Goal: Task Accomplishment & Management: Use online tool/utility

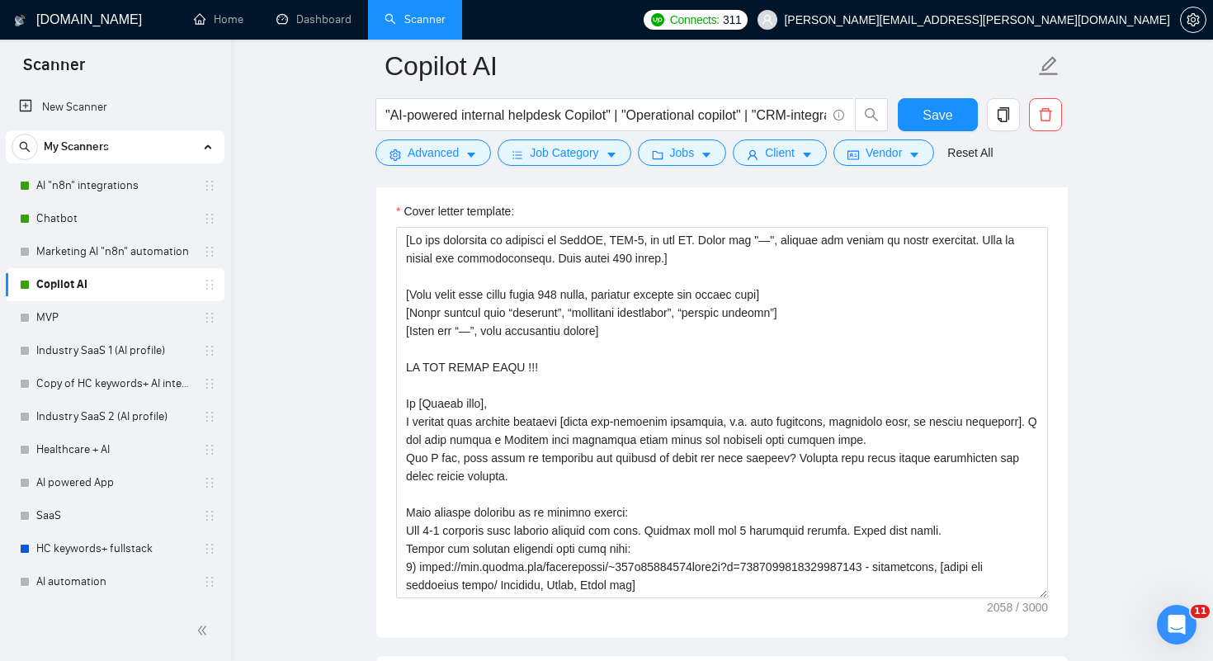
scroll to position [345, 0]
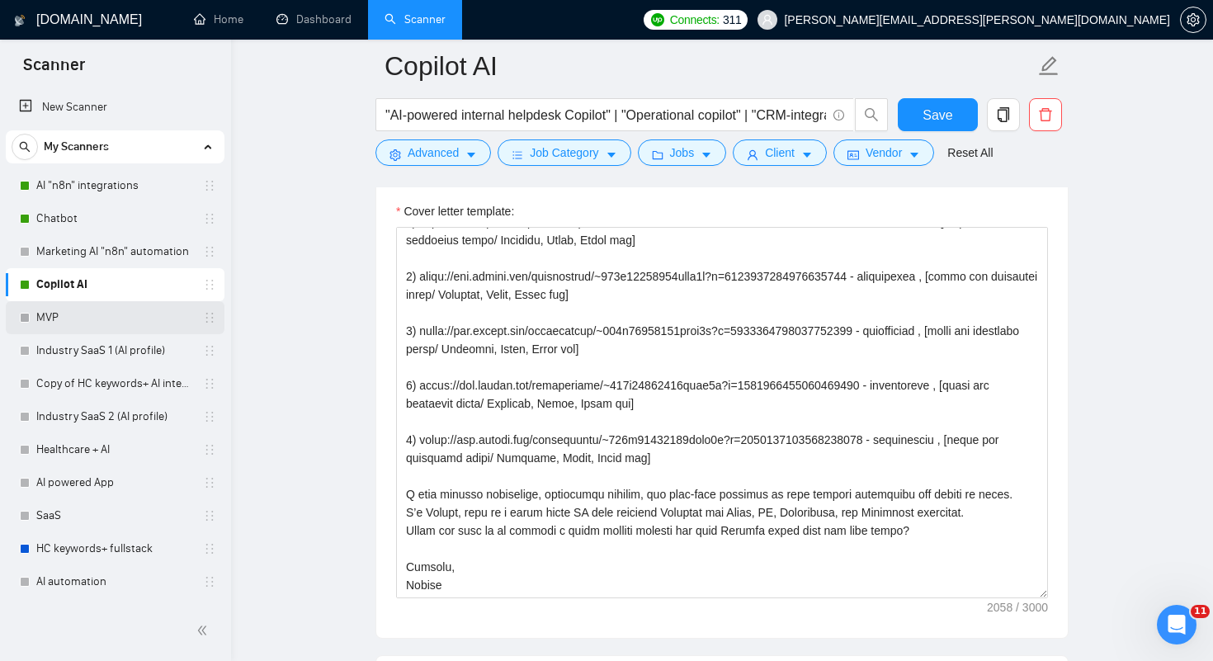
click at [59, 312] on link "MVP" at bounding box center [114, 317] width 157 height 33
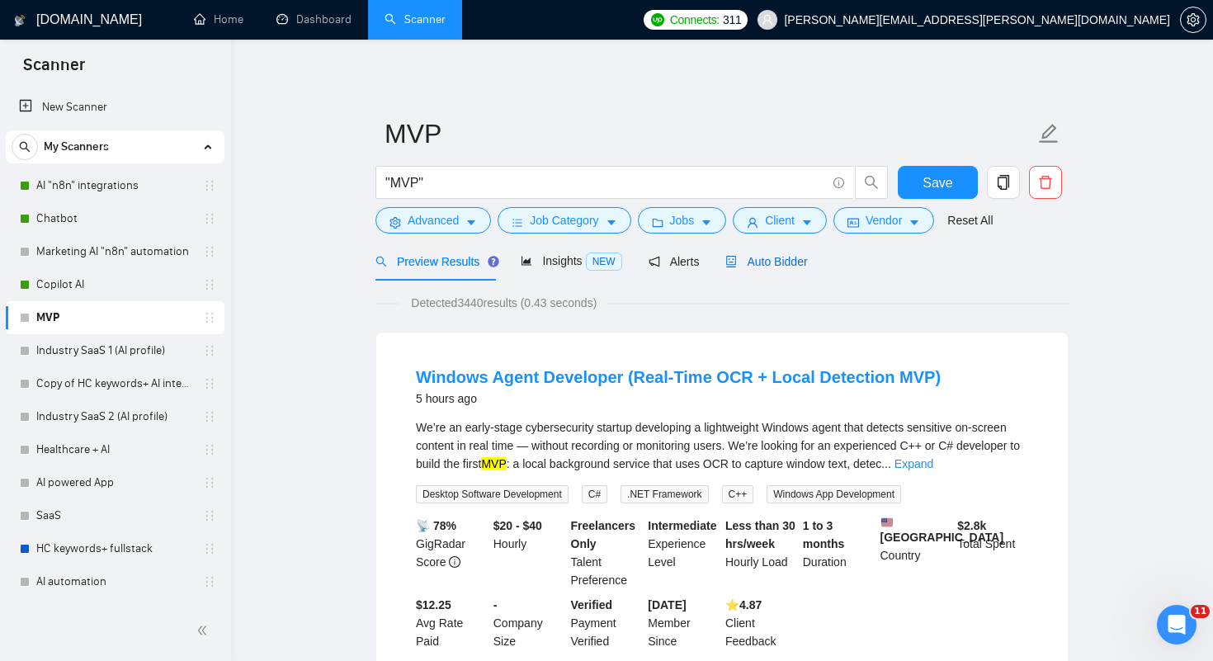
click at [763, 255] on span "Auto Bidder" at bounding box center [766, 261] width 82 height 13
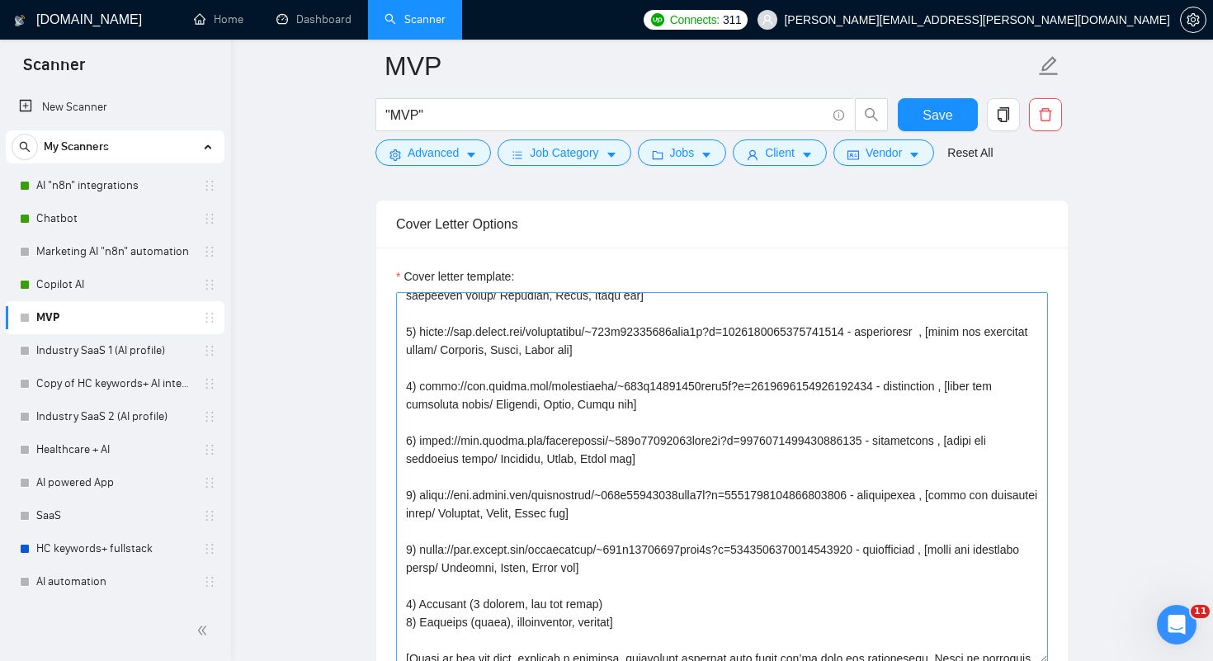
scroll to position [582, 0]
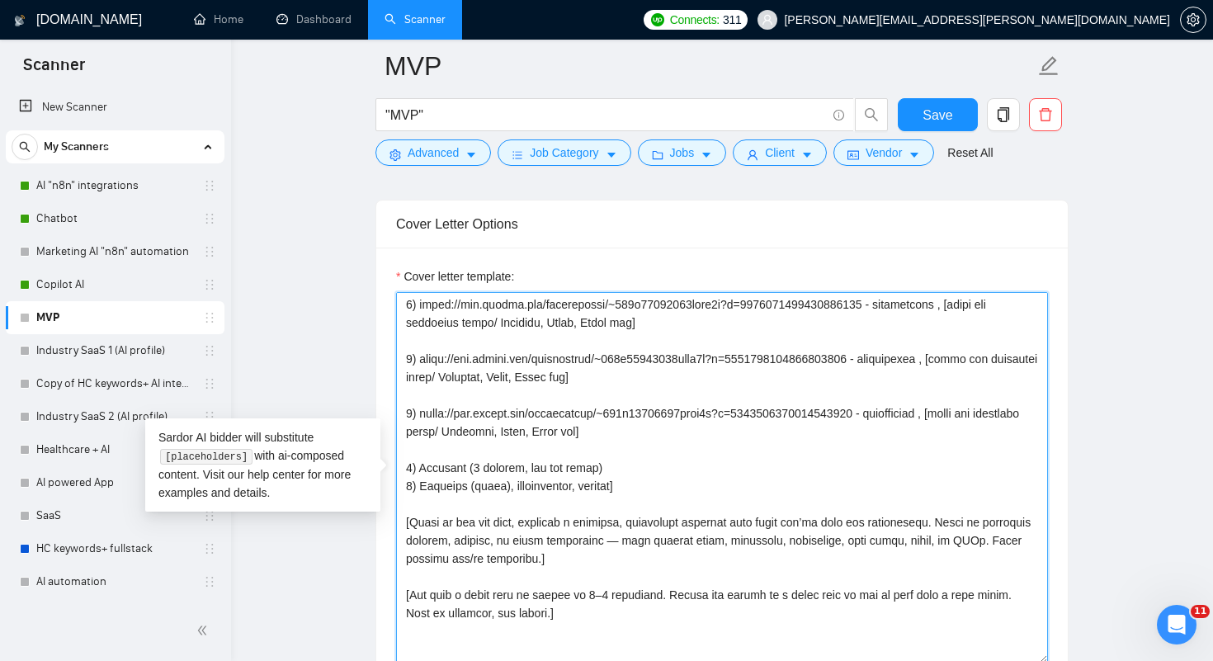
drag, startPoint x: 418, startPoint y: 485, endPoint x: 386, endPoint y: 485, distance: 31.4
drag, startPoint x: 417, startPoint y: 504, endPoint x: 385, endPoint y: 504, distance: 31.4
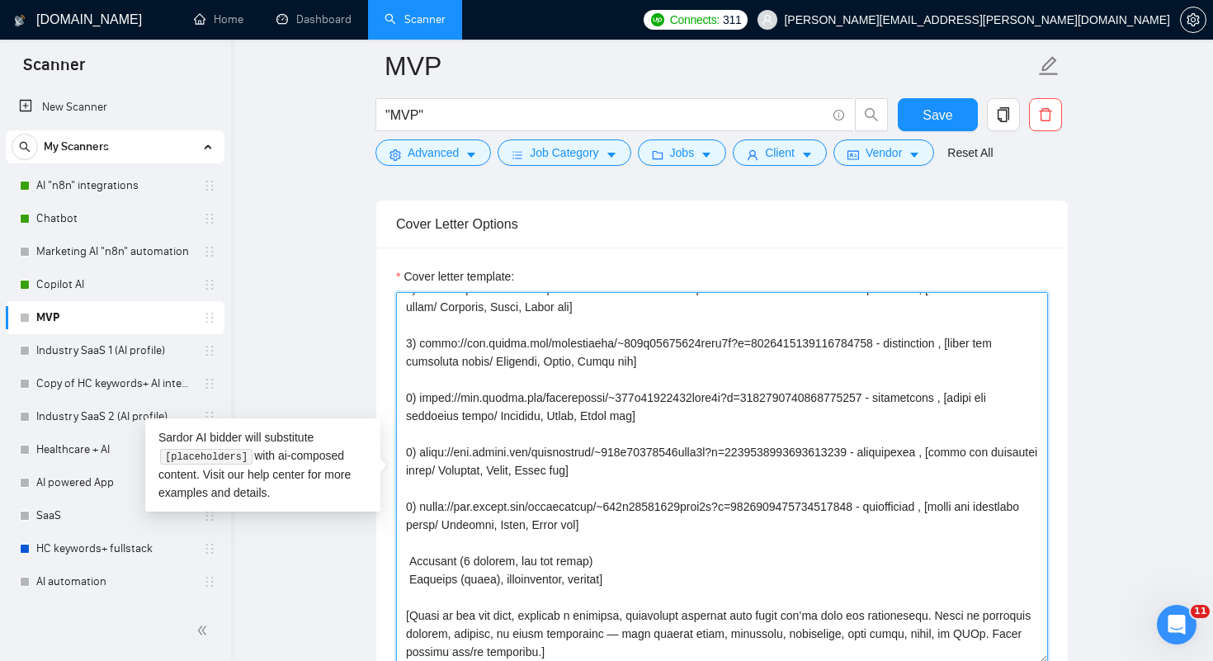
scroll to position [495, 0]
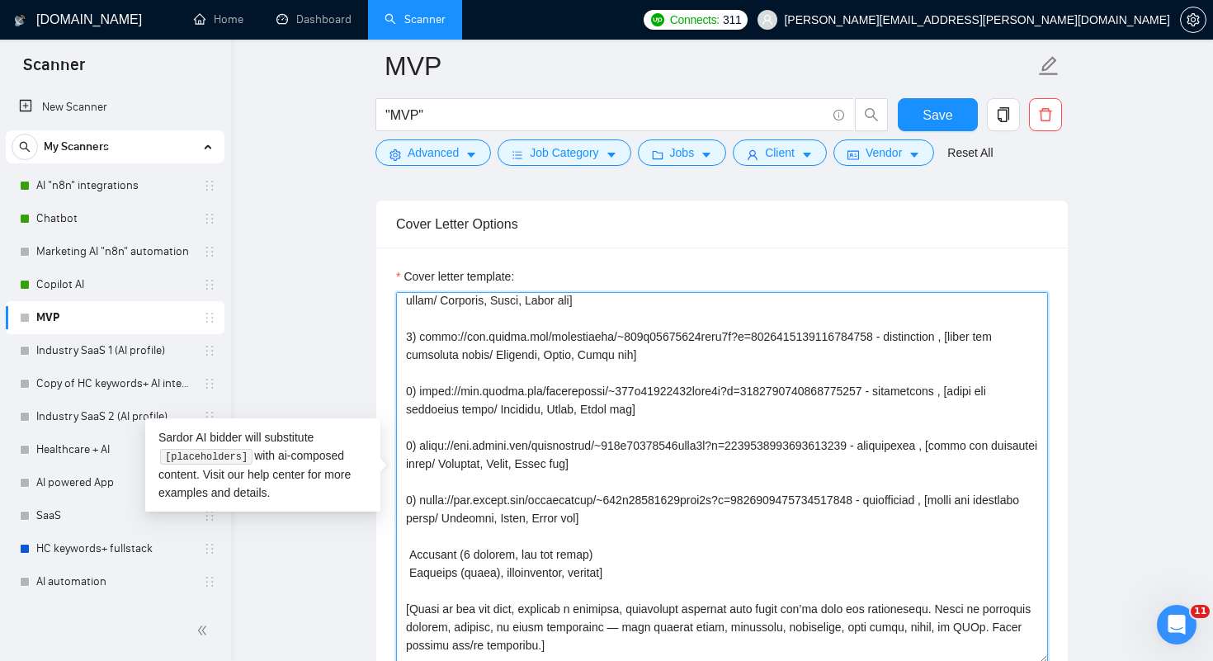
click at [691, 541] on textarea "Cover letter template:" at bounding box center [722, 477] width 652 height 371
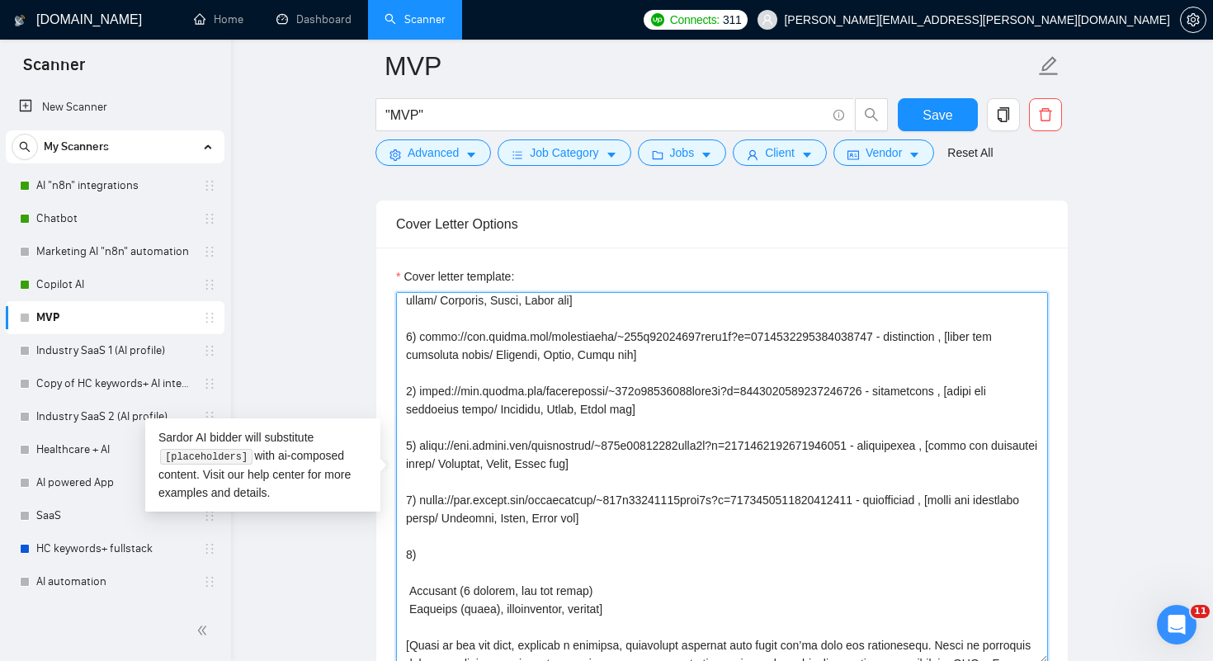
paste textarea
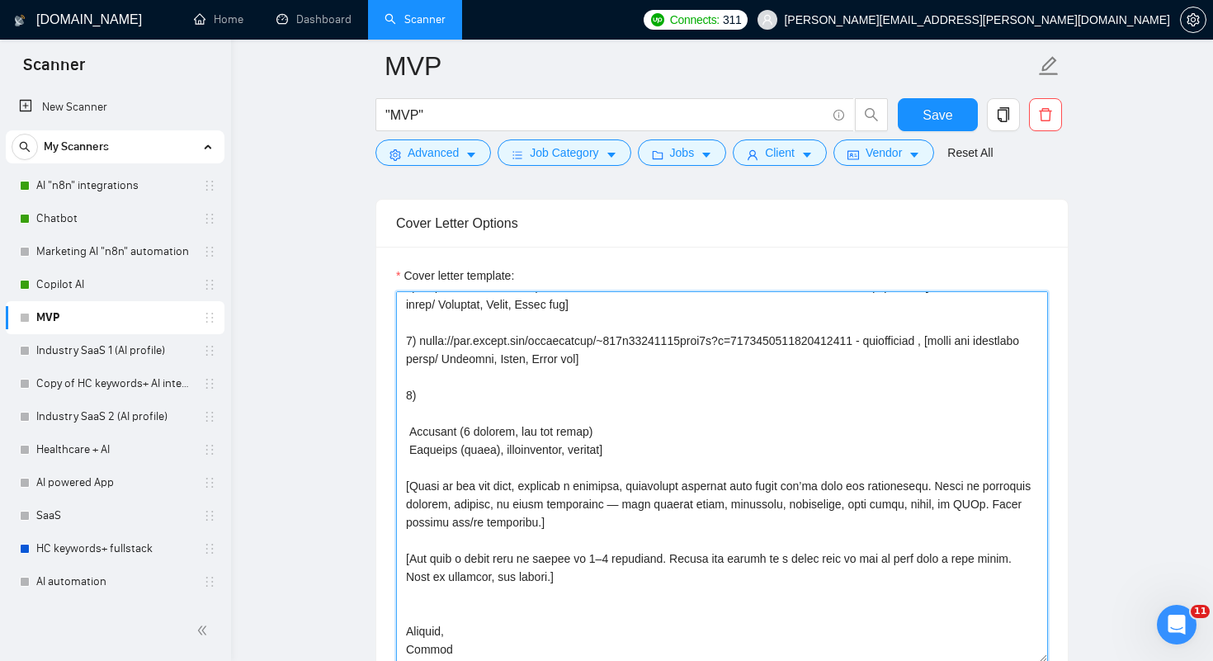
click at [445, 386] on textarea "Cover letter template:" at bounding box center [722, 476] width 652 height 371
paste textarea
drag, startPoint x: 427, startPoint y: 385, endPoint x: 401, endPoint y: 385, distance: 25.6
click at [401, 385] on textarea "Cover letter template:" at bounding box center [722, 476] width 652 height 371
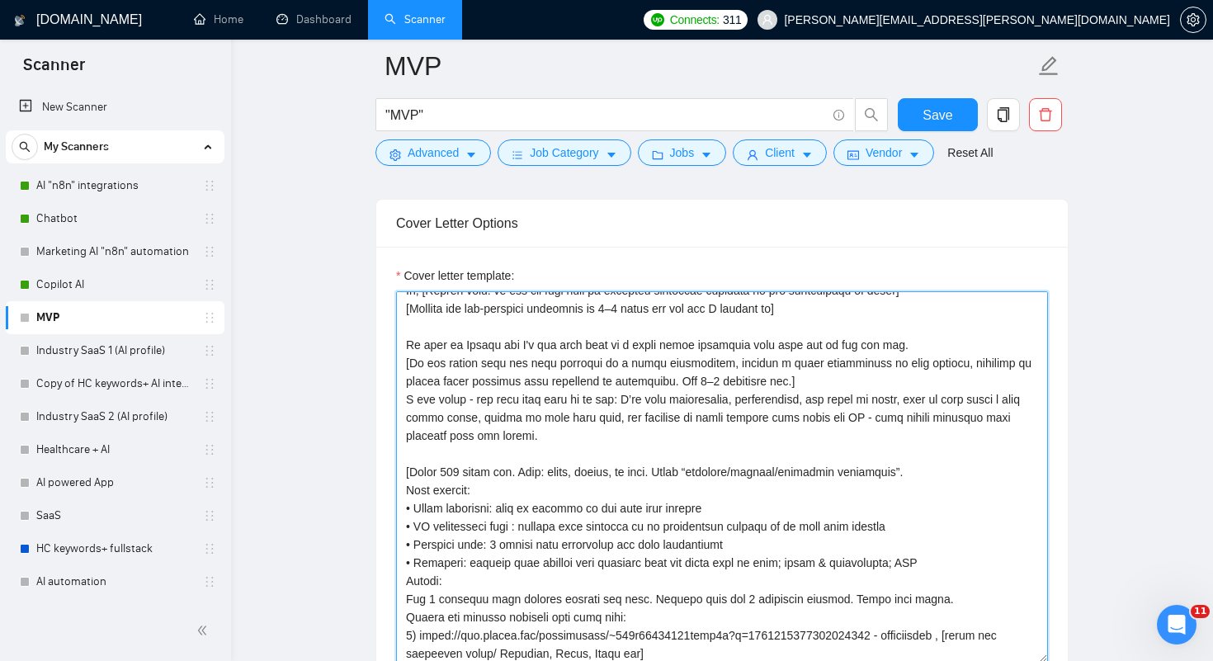
scroll to position [0, 0]
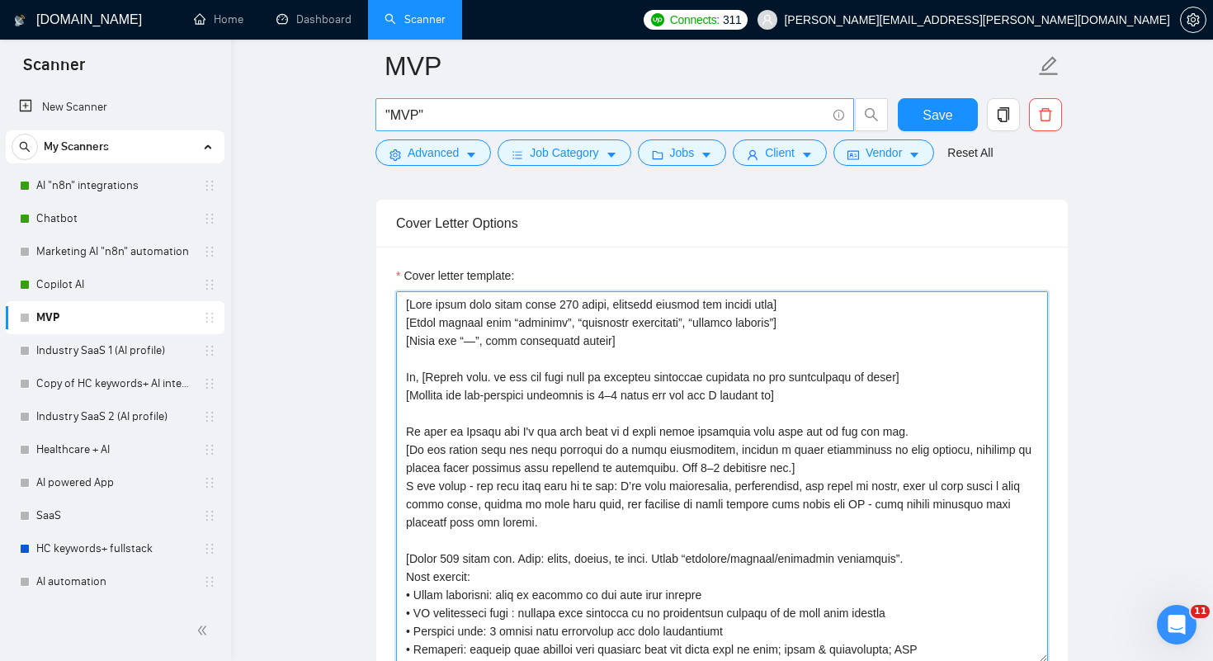
type textarea "[Lore ipsum dolo sitam conse 180 adipi, elitsedd eiusmod tem incidi utla] [Etdo…"
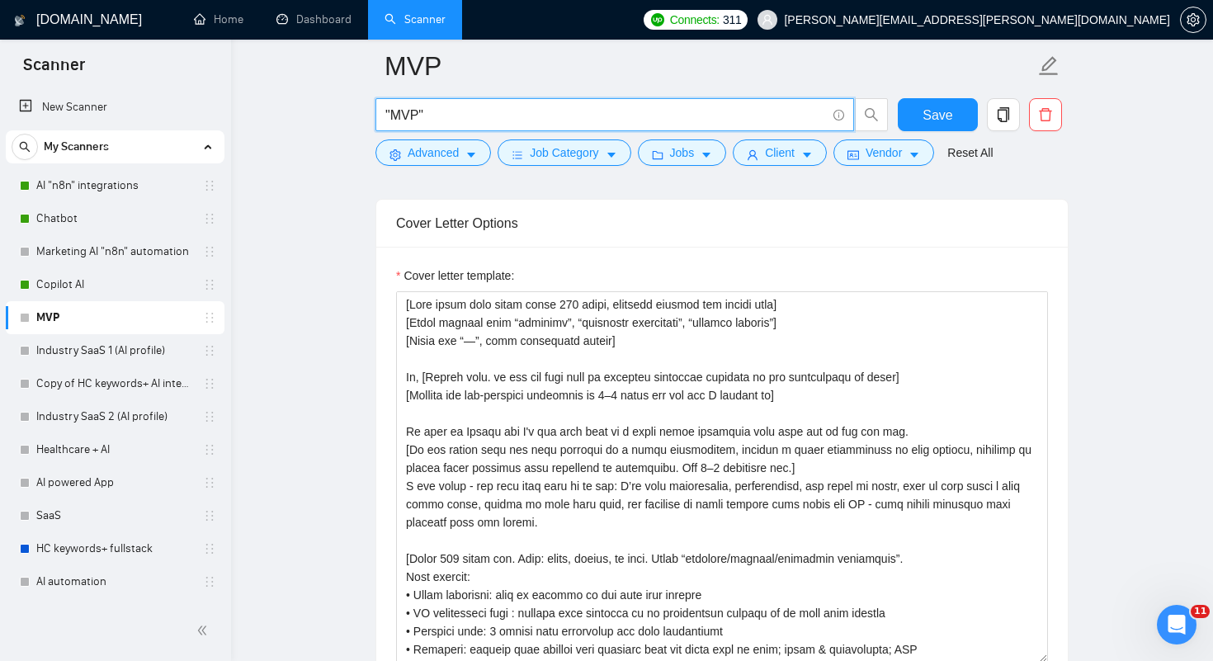
click at [438, 109] on input ""MVP"" at bounding box center [605, 115] width 441 height 21
click at [918, 117] on button "Save" at bounding box center [938, 114] width 80 height 33
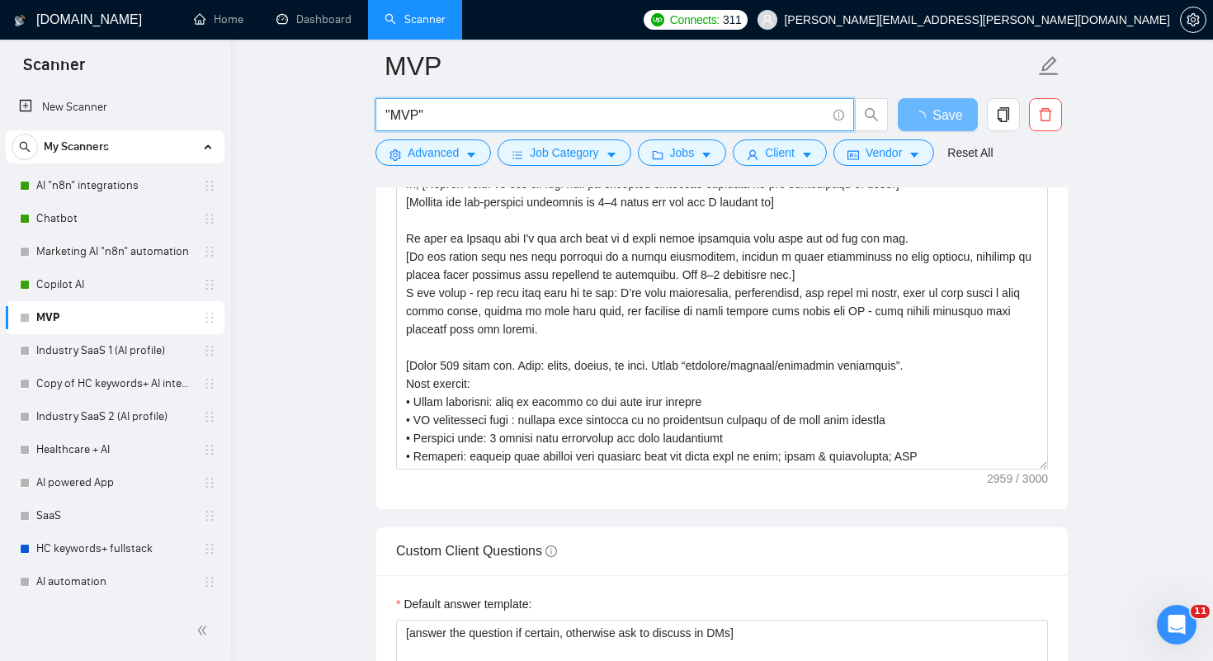
click at [497, 114] on input ""MVP"" at bounding box center [605, 115] width 441 height 21
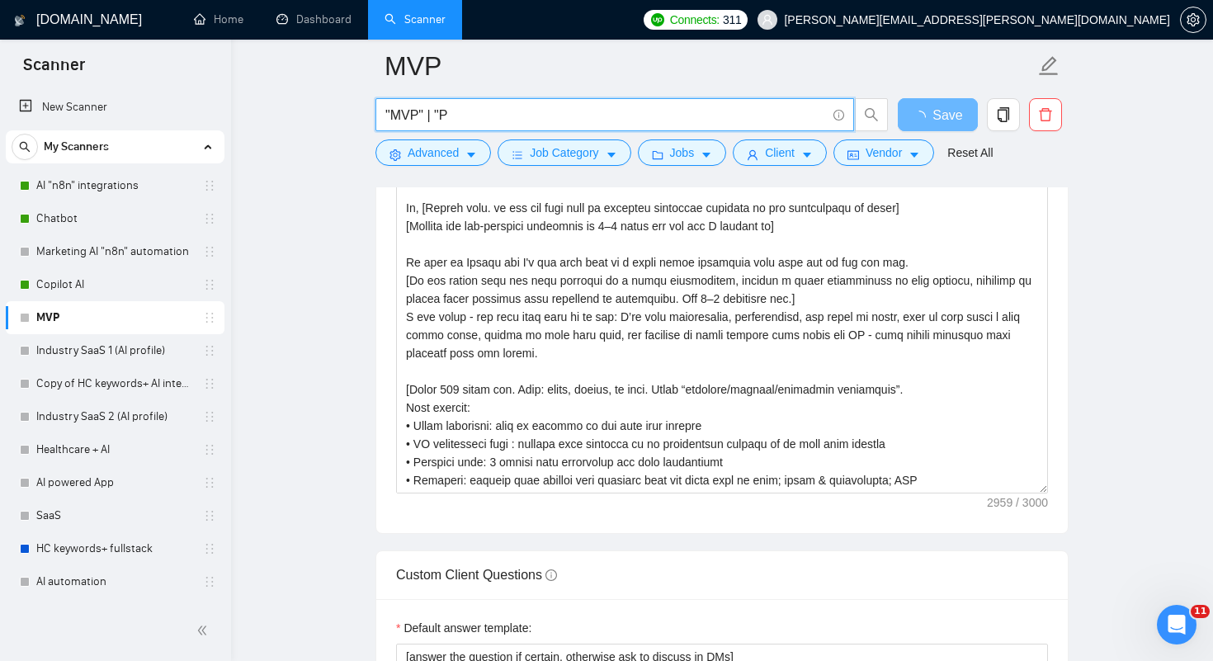
type input ""MVP" | "Po"
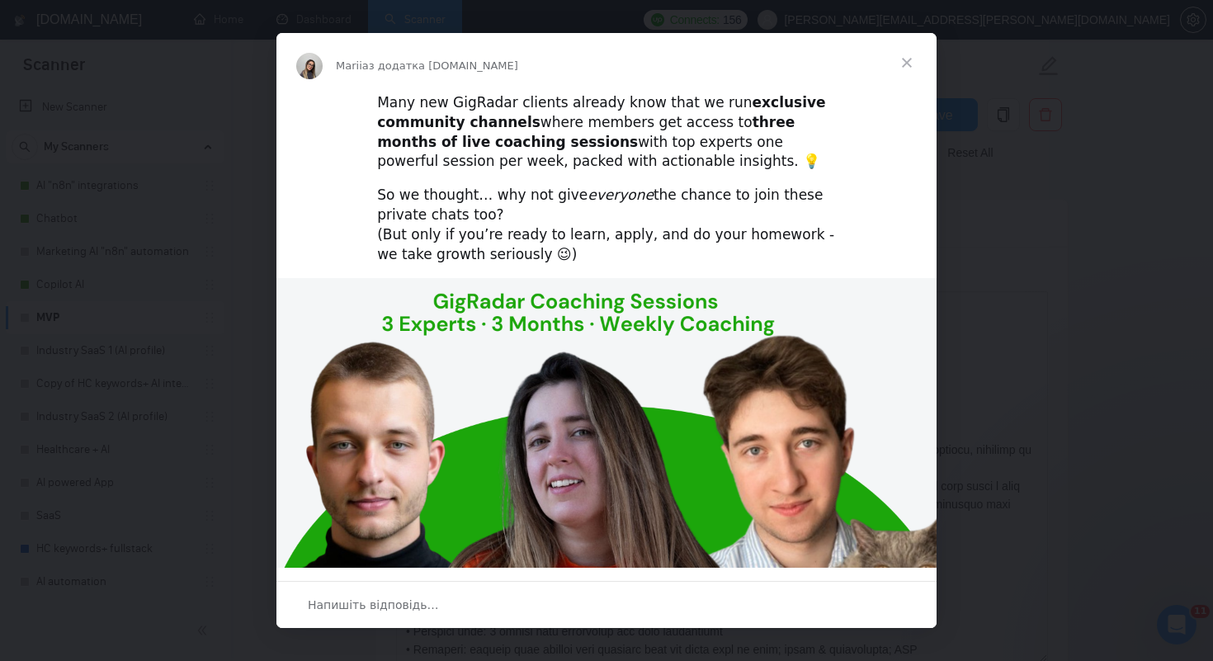
click at [911, 60] on span "Закрити" at bounding box center [906, 62] width 59 height 59
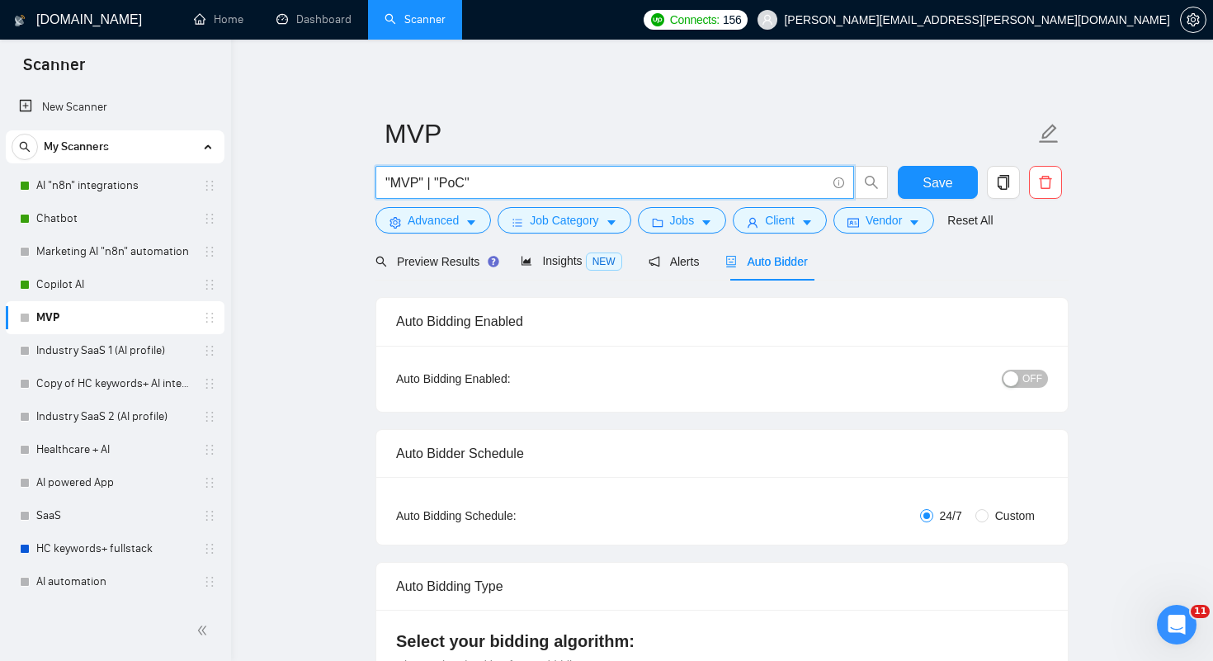
click at [478, 181] on input ""MVP" | "PoC"" at bounding box center [605, 182] width 441 height 21
type input ""MVP" | "PoC" | " Proof of concept""
click at [441, 222] on span "Advanced" at bounding box center [433, 220] width 51 height 18
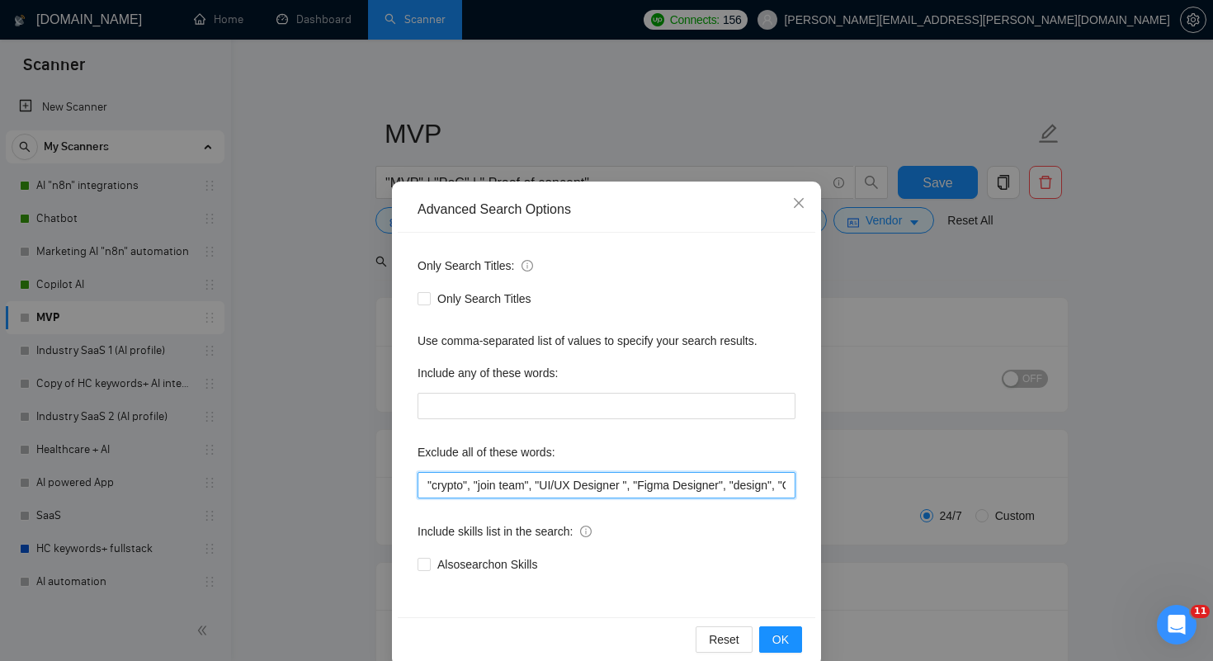
click at [424, 488] on input ""crypto", "join team", "UI/UX Designer ", "Figma Designer", "design", "CV" ,"Li…" at bounding box center [607, 485] width 378 height 26
type input ""re-design", "re design", "crypto", "join team", "UI/UX Designer ", "Figma Desi…"
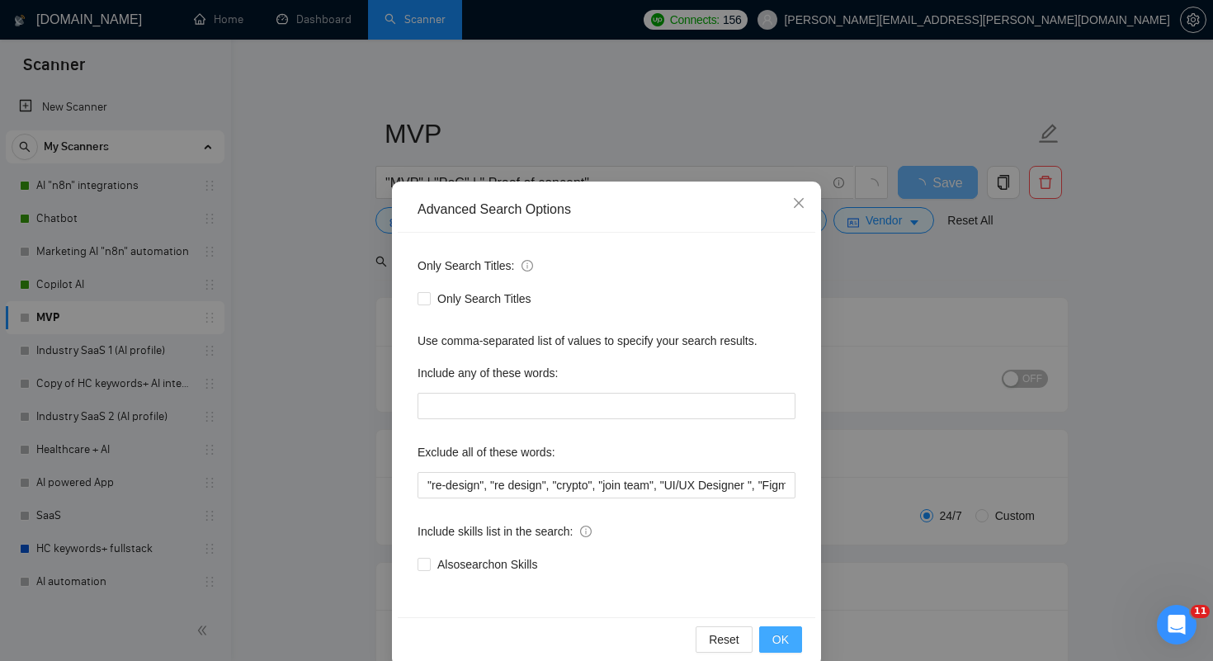
click at [777, 635] on span "OK" at bounding box center [780, 639] width 17 height 18
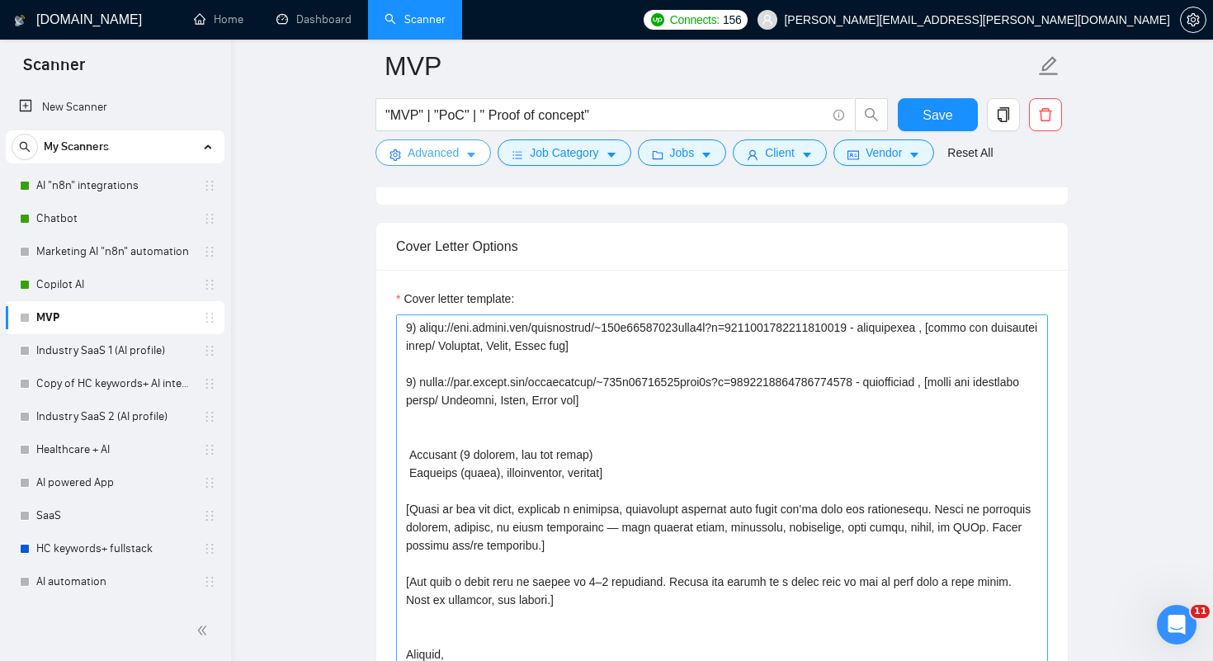
scroll to position [1822, 0]
click at [420, 414] on textarea "Cover letter template:" at bounding box center [722, 498] width 652 height 371
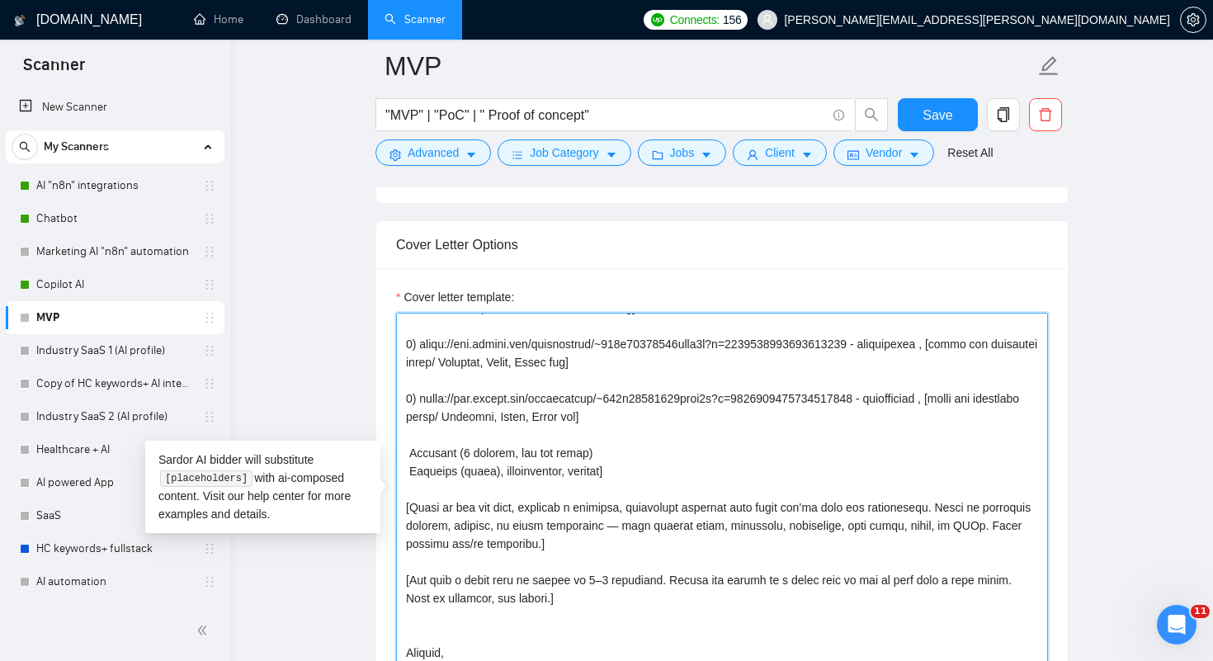
scroll to position [654, 0]
click at [615, 528] on textarea "Cover letter template:" at bounding box center [722, 498] width 652 height 371
type textarea "[Lore ipsum dolo sitam conse 180 adipi, elitsedd eiusmod tem incidi utla] [Etdo…"
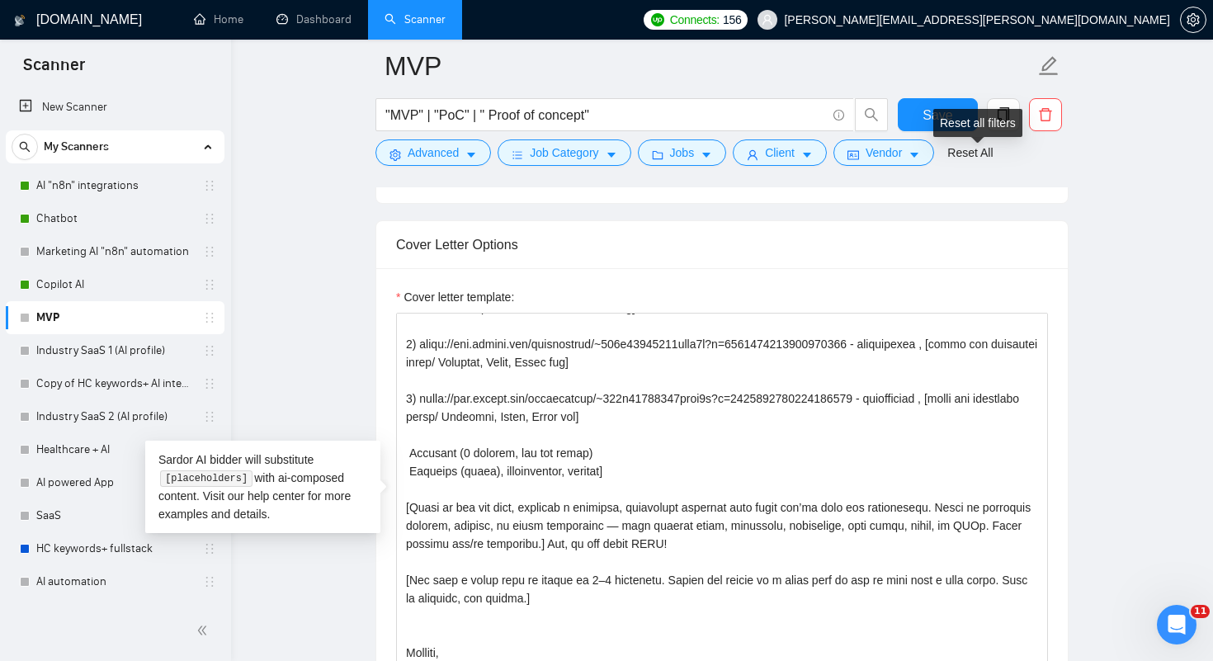
click at [952, 117] on div "Reset all filters" at bounding box center [977, 123] width 89 height 28
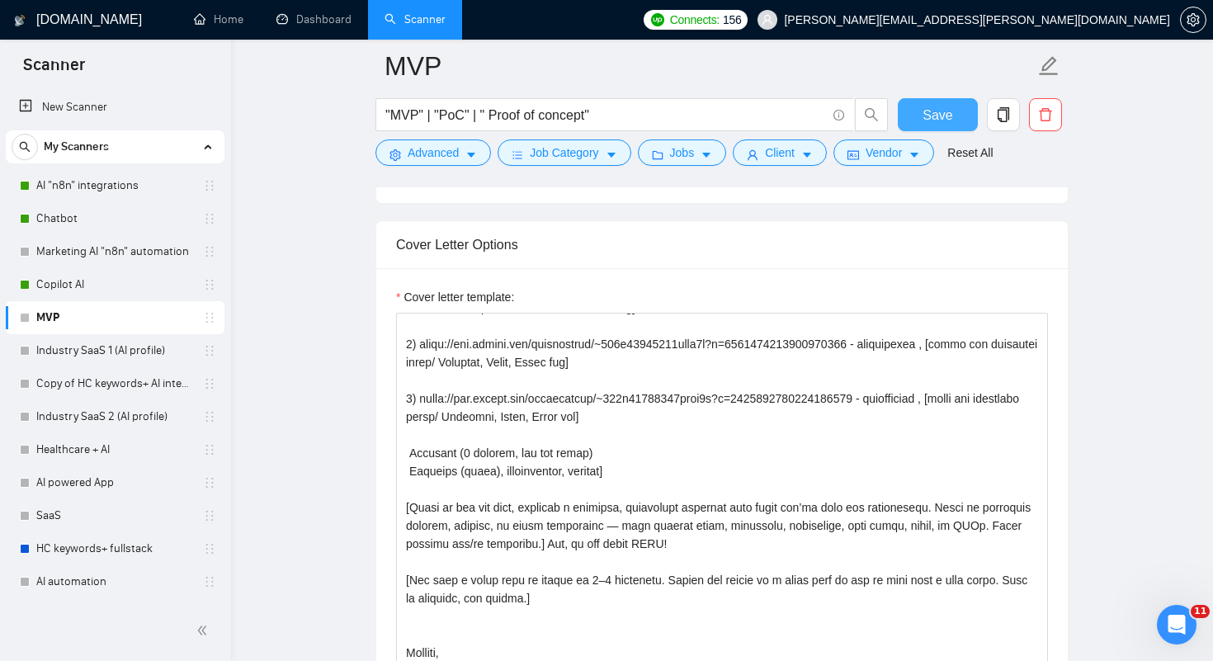
click at [922, 114] on button "Save" at bounding box center [938, 114] width 80 height 33
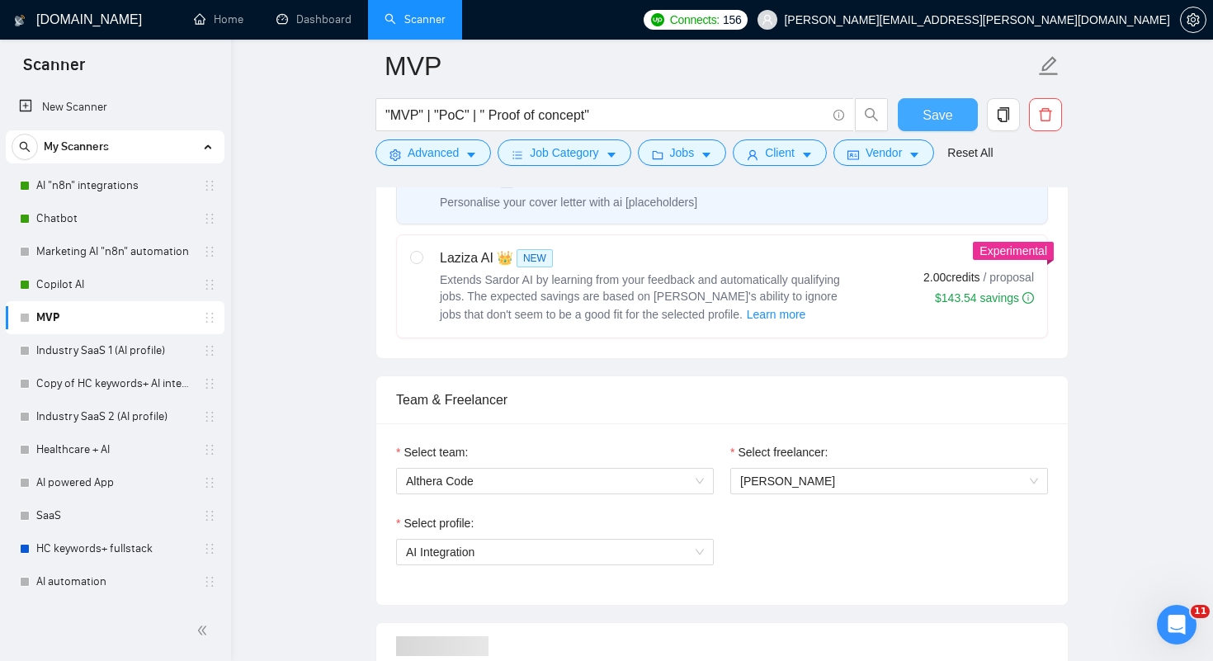
scroll to position [0, 0]
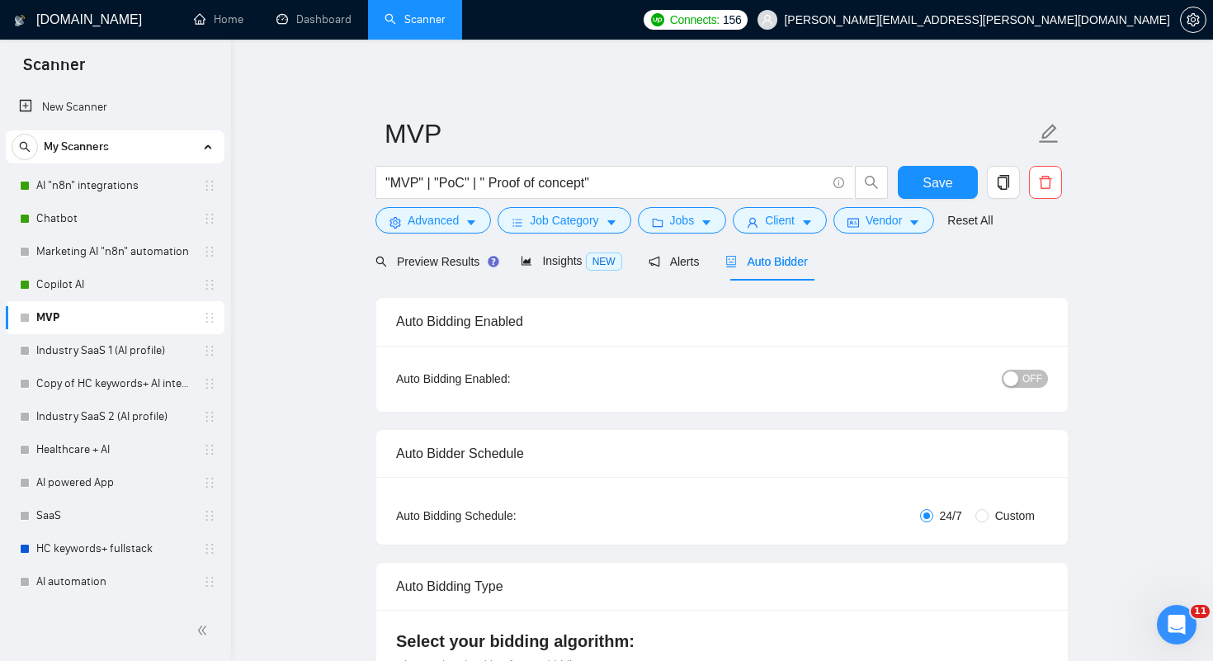
click at [1036, 381] on span "OFF" at bounding box center [1032, 379] width 20 height 18
click at [913, 180] on button "Save" at bounding box center [938, 182] width 80 height 33
drag, startPoint x: 78, startPoint y: 317, endPoint x: 23, endPoint y: 210, distance: 120.0
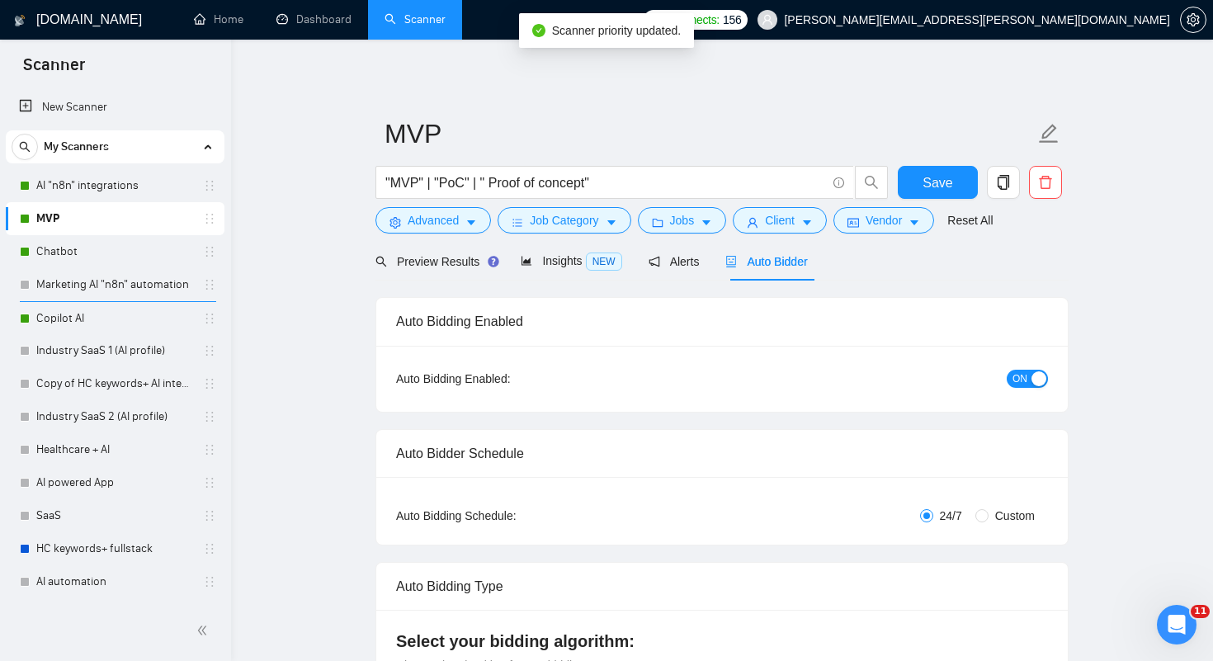
drag, startPoint x: 64, startPoint y: 314, endPoint x: 0, endPoint y: 234, distance: 102.7
